Goal: Transaction & Acquisition: Purchase product/service

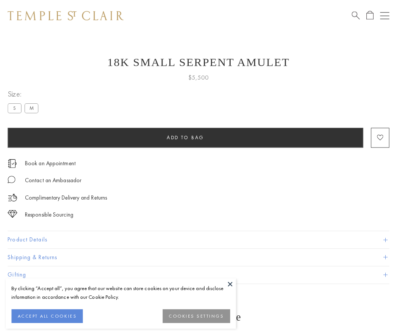
scroll to position [30, 0]
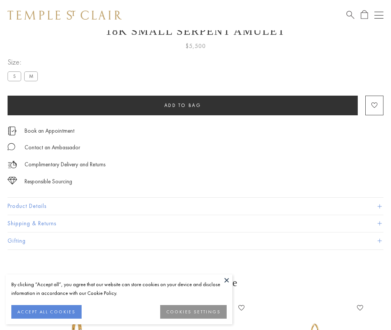
click at [182, 105] on span "Add to bag" at bounding box center [182, 105] width 37 height 6
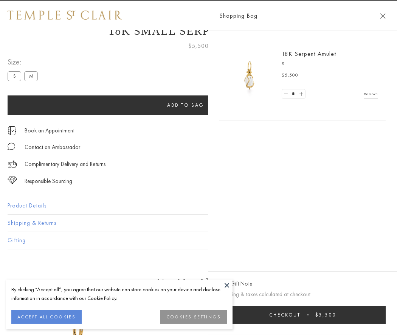
click at [321, 315] on button "Checkout $5,500" at bounding box center [302, 315] width 166 height 18
